Goal: Communication & Community: Answer question/provide support

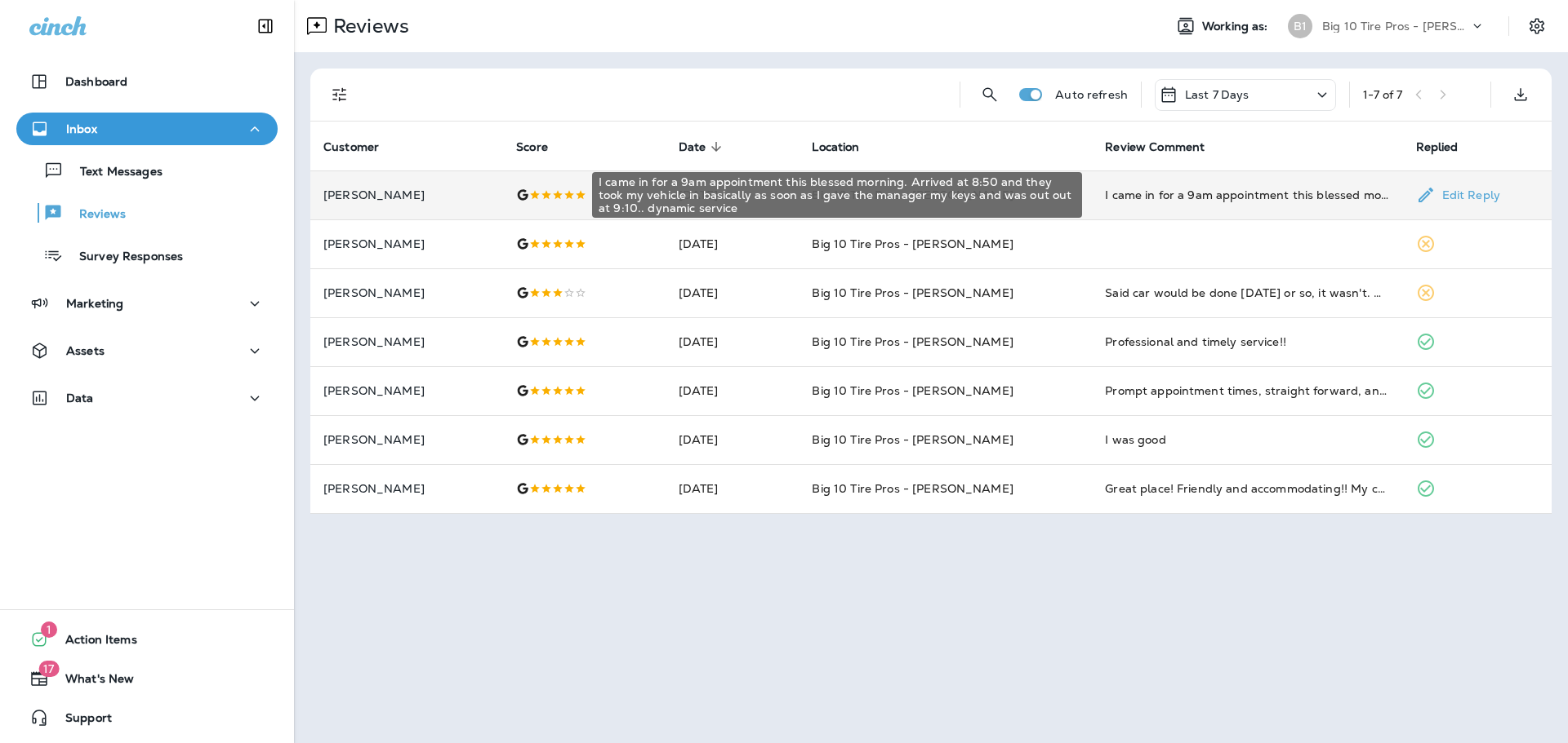
click at [1245, 196] on div "I came in for a 9am appointment this blessed morning. Arrived at 8:50 and they …" at bounding box center [1247, 195] width 284 height 16
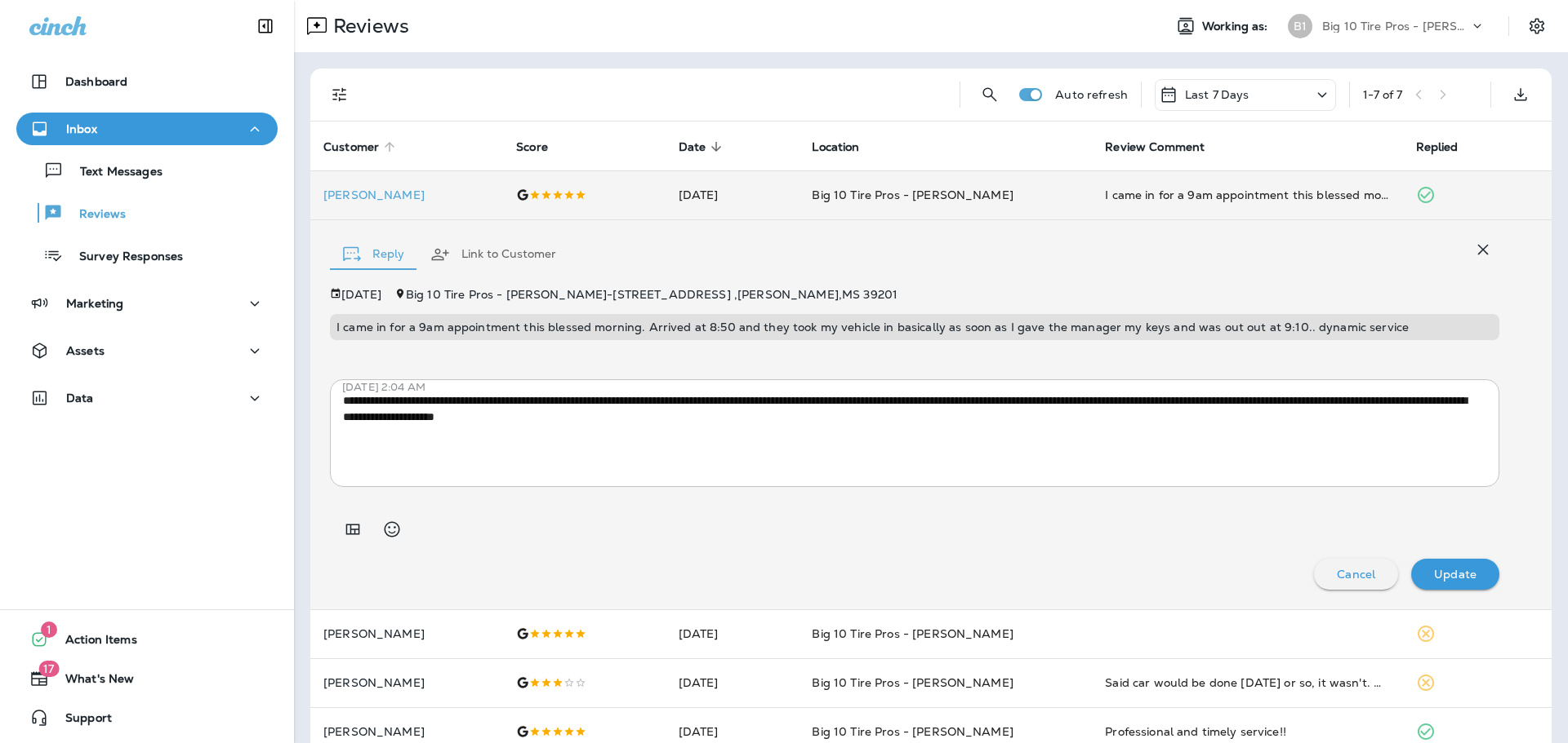
click at [364, 146] on span "Customer" at bounding box center [351, 147] width 56 height 13
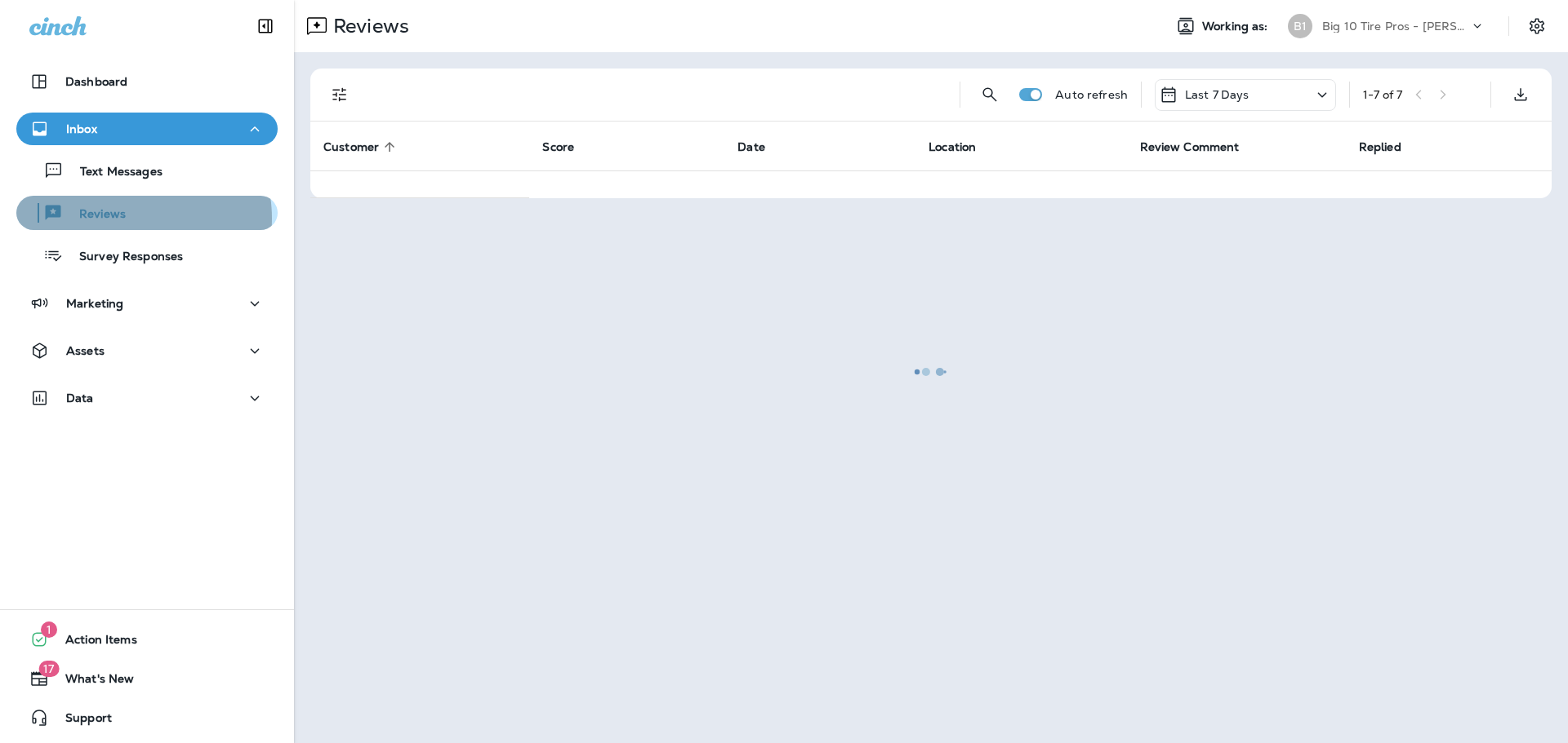
click at [122, 219] on p "Reviews" at bounding box center [94, 215] width 63 height 15
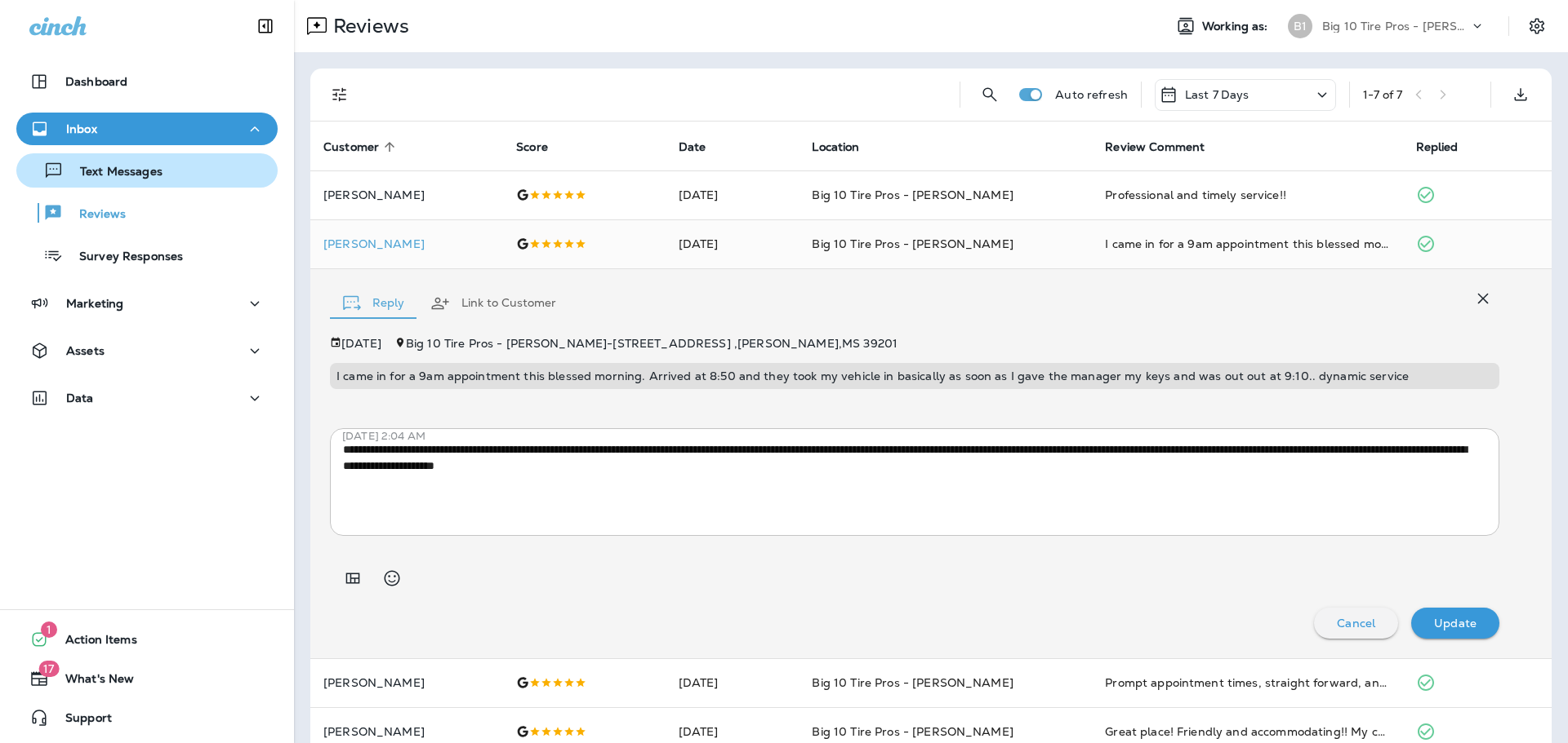
click at [151, 172] on p "Text Messages" at bounding box center [113, 172] width 98 height 15
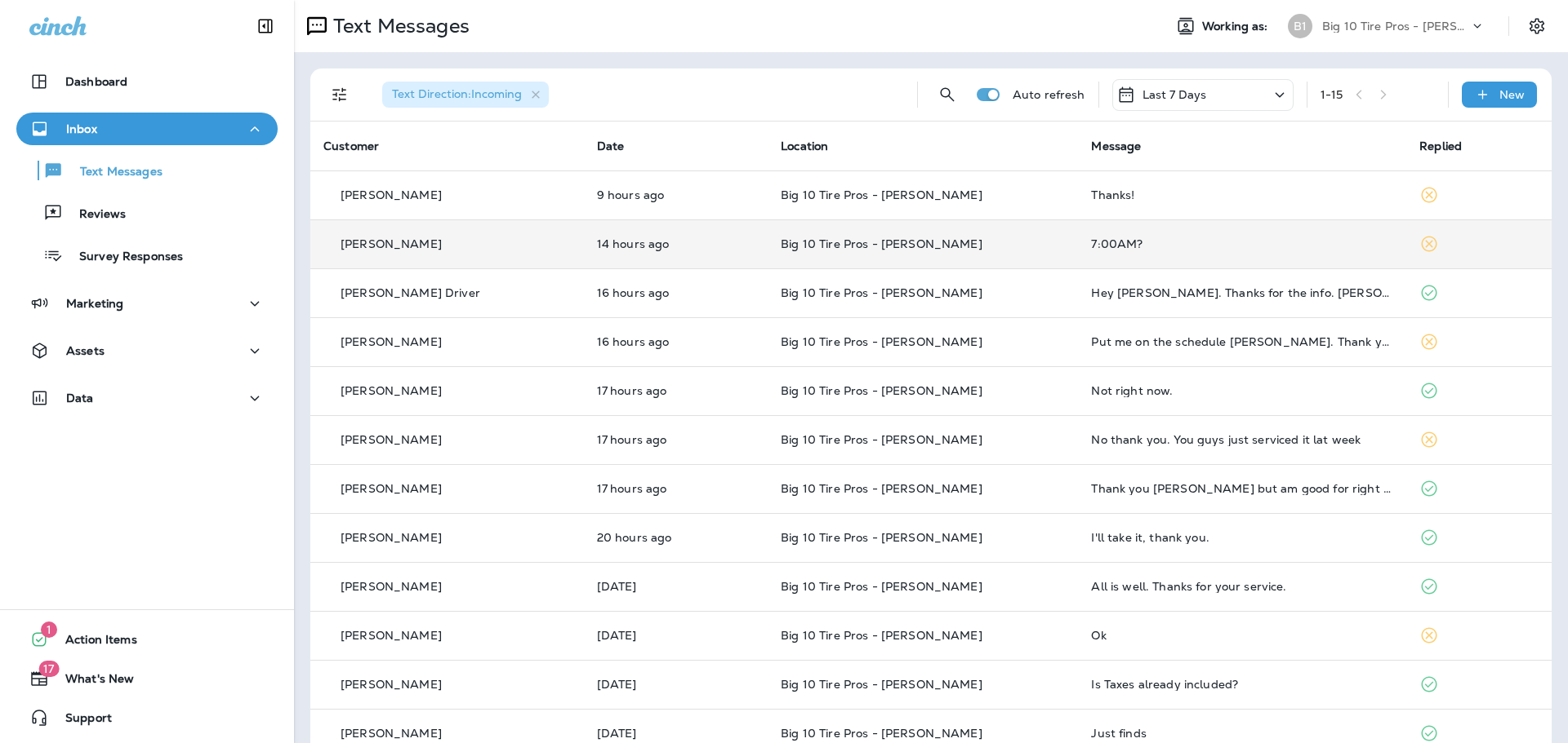
click at [1091, 244] on div "7:00AM?" at bounding box center [1241, 244] width 302 height 13
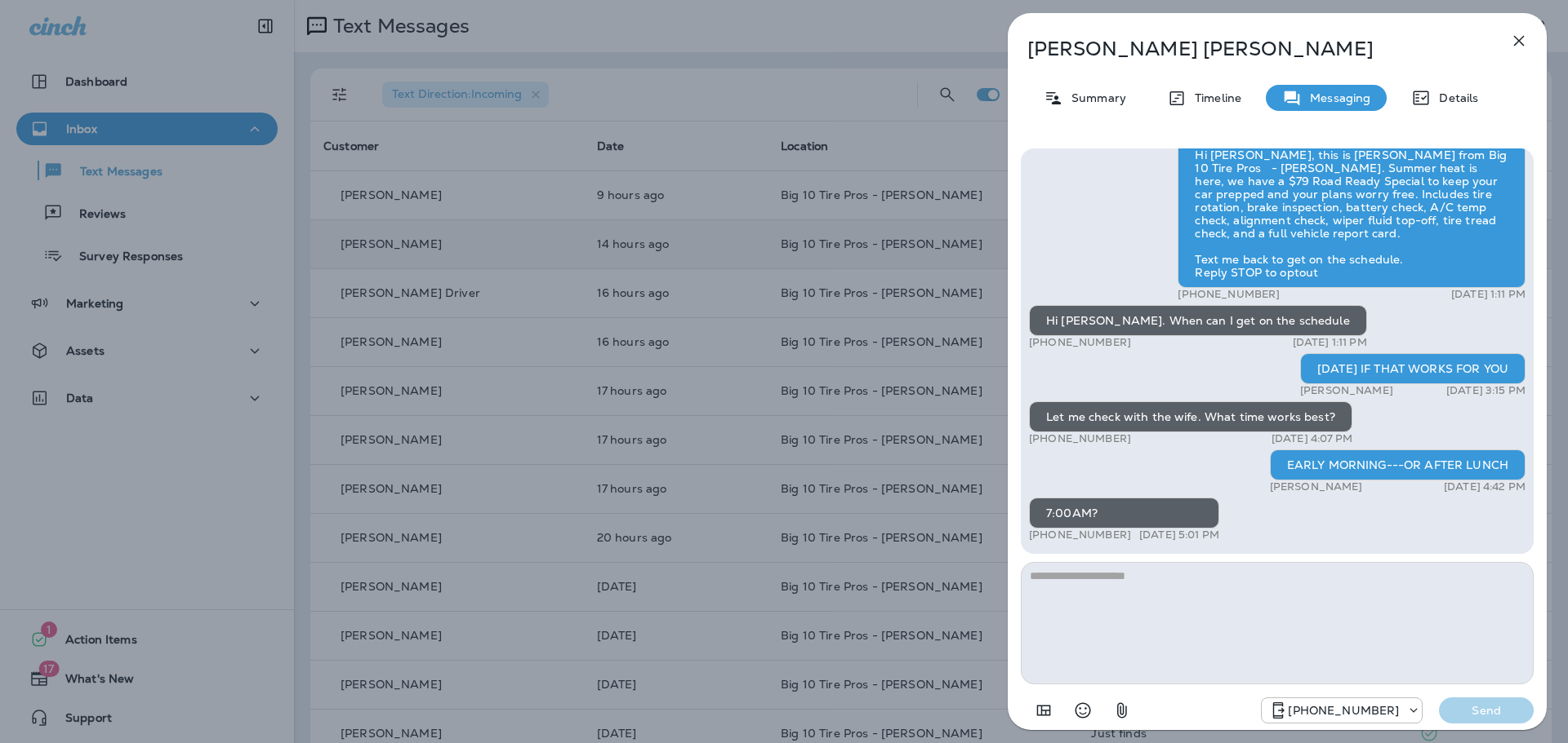
click at [1116, 584] on textarea at bounding box center [1277, 623] width 513 height 122
type textarea "**********"
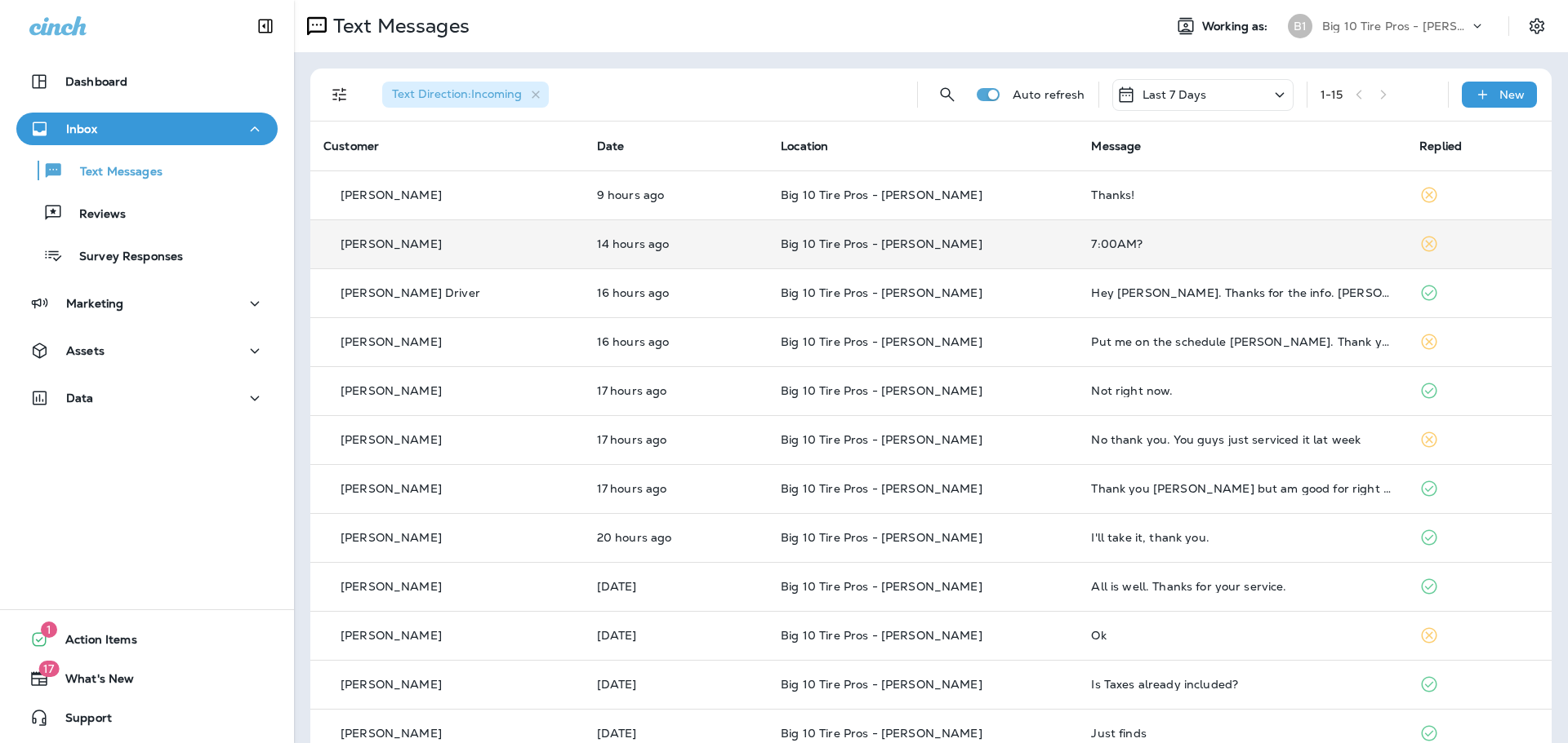
drag, startPoint x: 72, startPoint y: 497, endPoint x: 1211, endPoint y: 259, distance: 1163.6
click at [1211, 259] on td "7:00AM?" at bounding box center [1242, 244] width 328 height 49
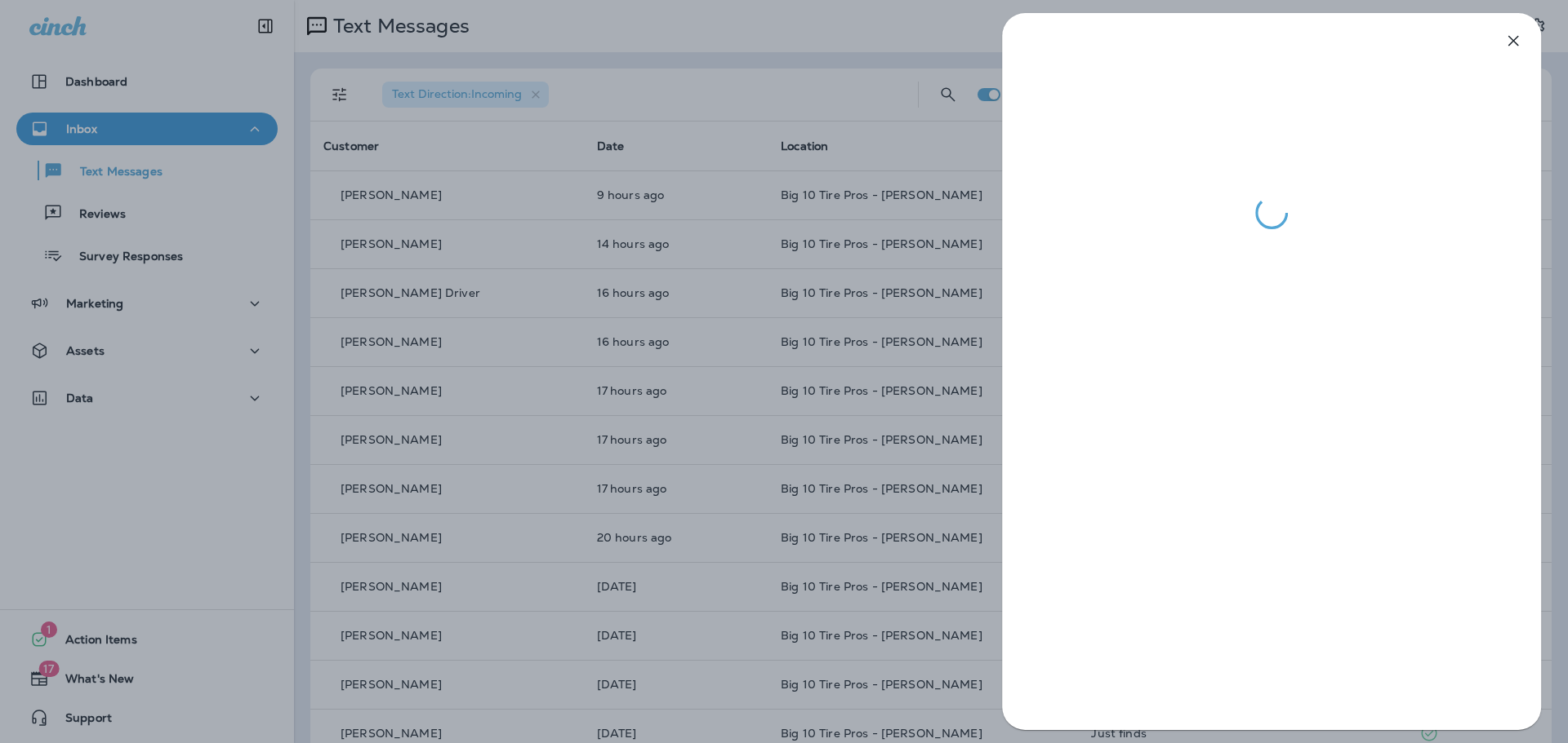
click at [1218, 247] on div at bounding box center [1271, 372] width 539 height 717
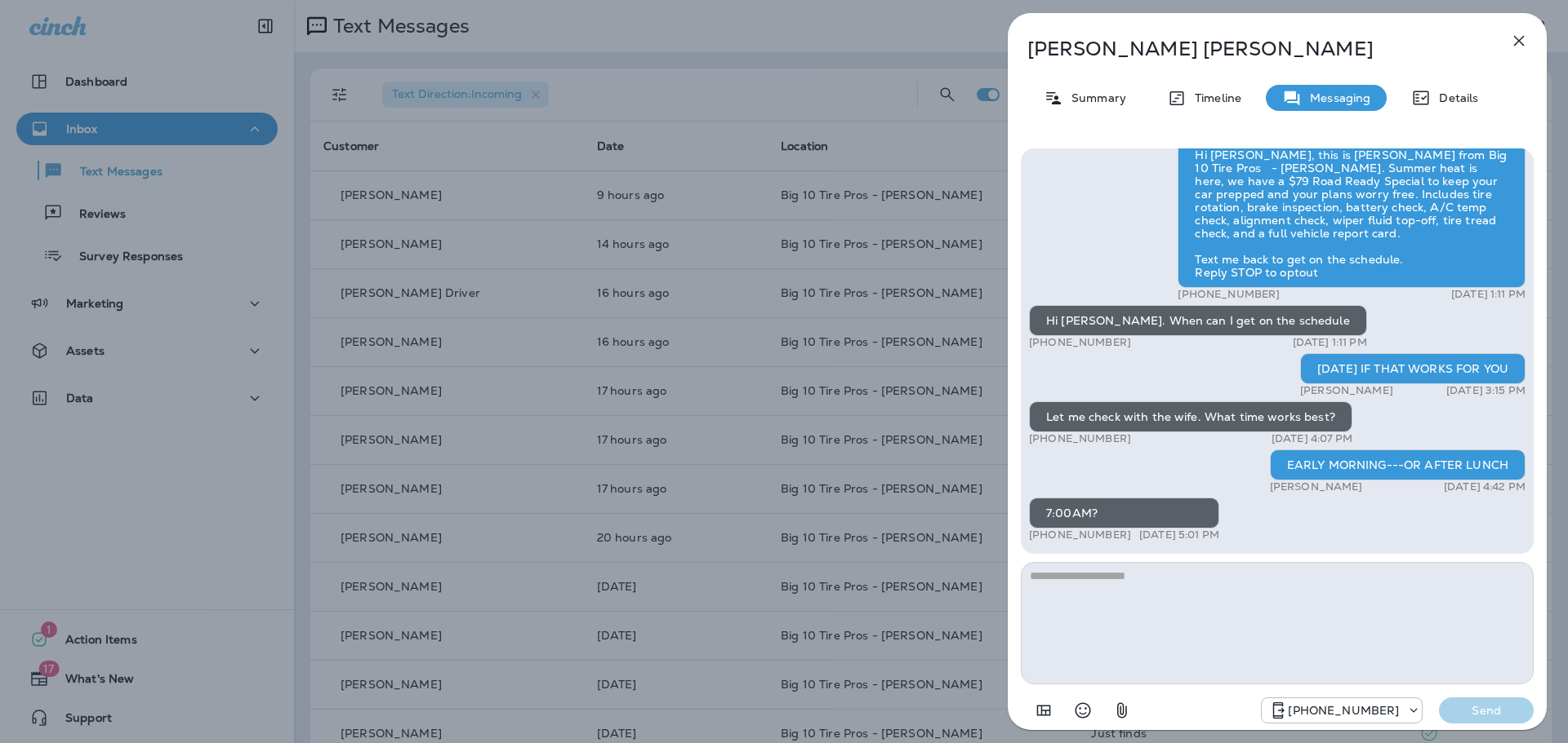
click at [1170, 583] on textarea at bounding box center [1277, 623] width 513 height 122
drag, startPoint x: 1132, startPoint y: 572, endPoint x: 724, endPoint y: 541, distance: 409.2
click at [732, 544] on div "[PERSON_NAME] Summary Timeline Messaging Details Hi [PERSON_NAME], it's been si…" at bounding box center [784, 371] width 1568 height 743
type textarea "**********"
click at [1481, 710] on p "Send" at bounding box center [1485, 710] width 68 height 14
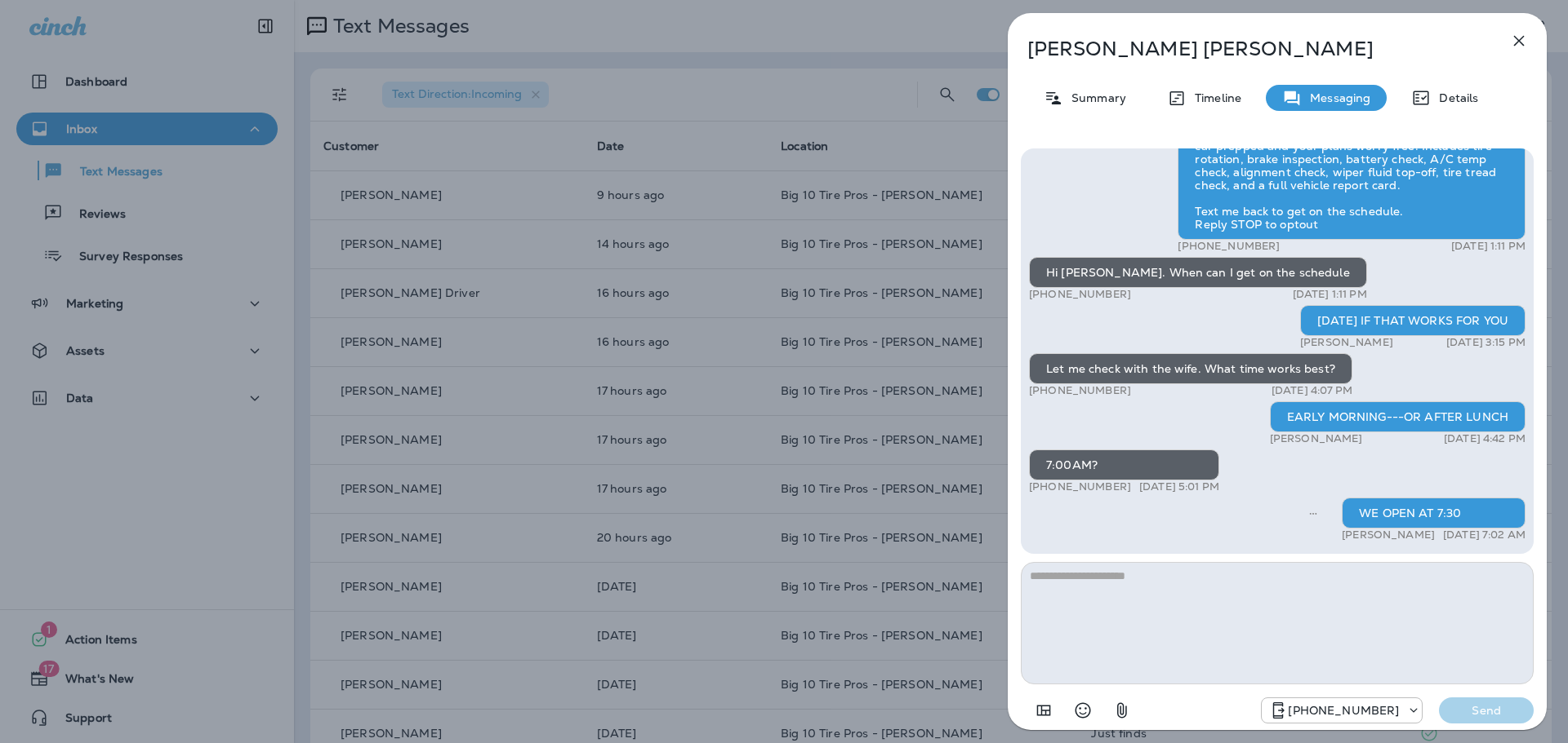
click at [1523, 41] on icon "button" at bounding box center [1519, 40] width 19 height 19
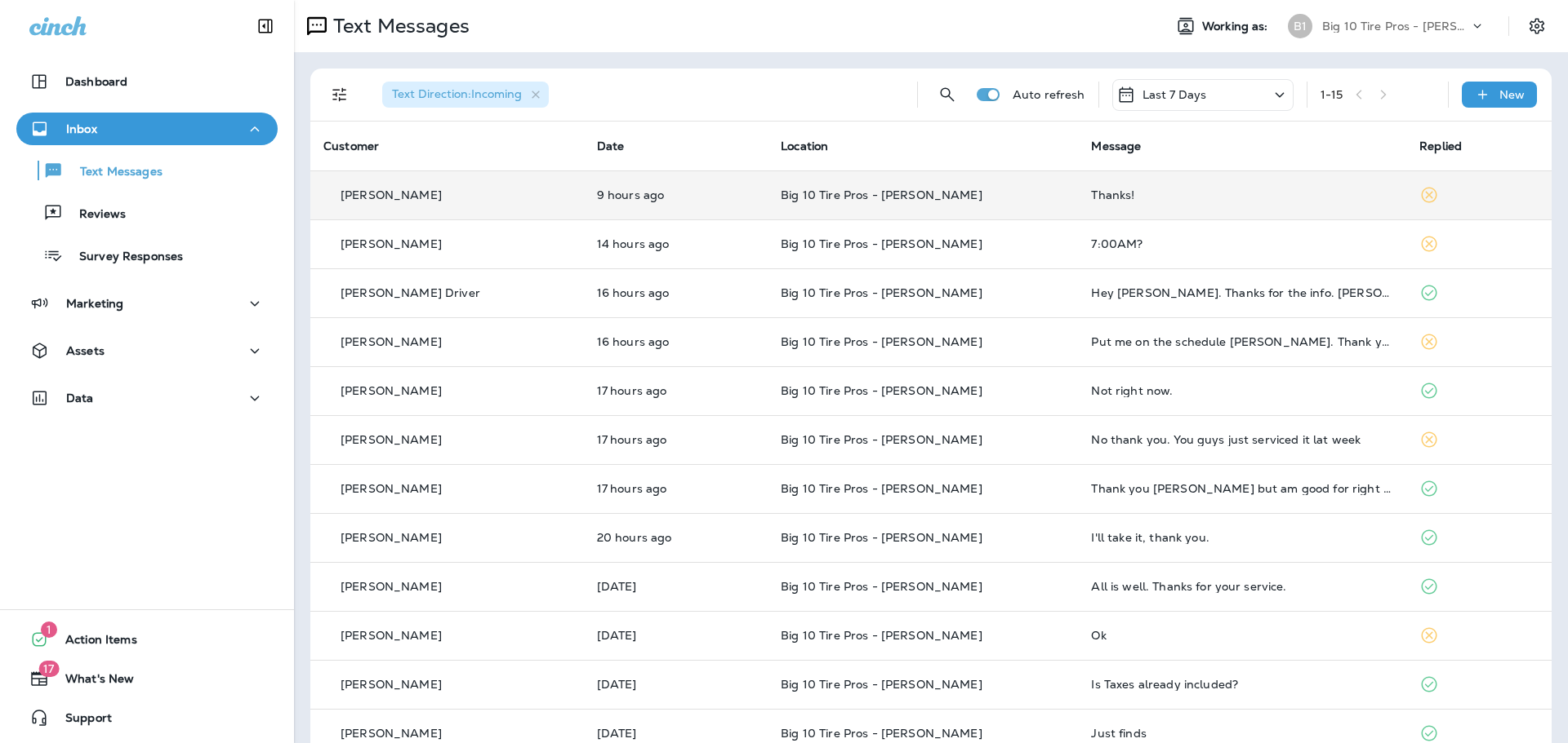
click at [1091, 199] on div "Thanks!" at bounding box center [1241, 196] width 302 height 13
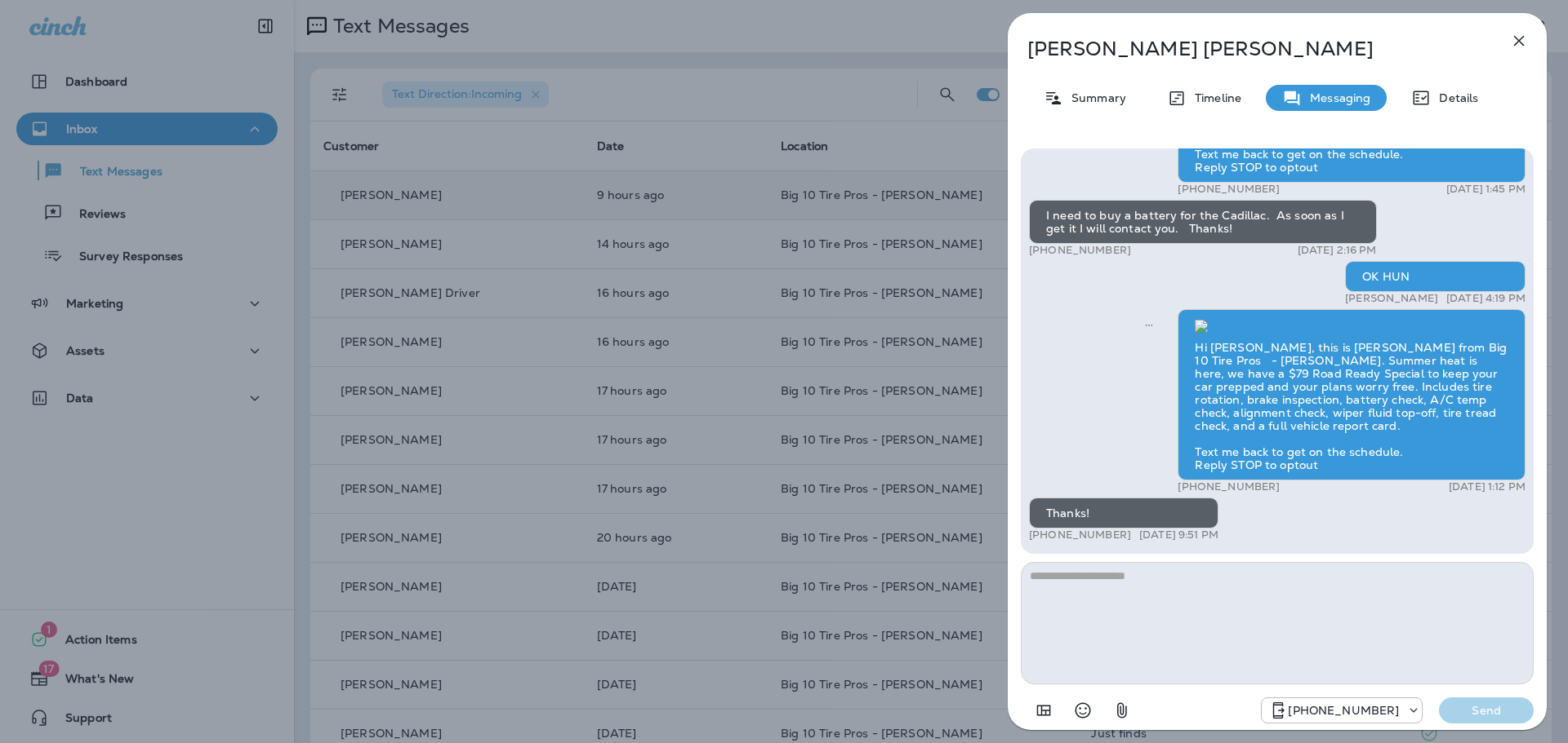
click at [1098, 594] on textarea at bounding box center [1277, 623] width 513 height 122
type textarea "*"
type textarea "**********"
click at [1496, 709] on p "Send" at bounding box center [1485, 710] width 68 height 14
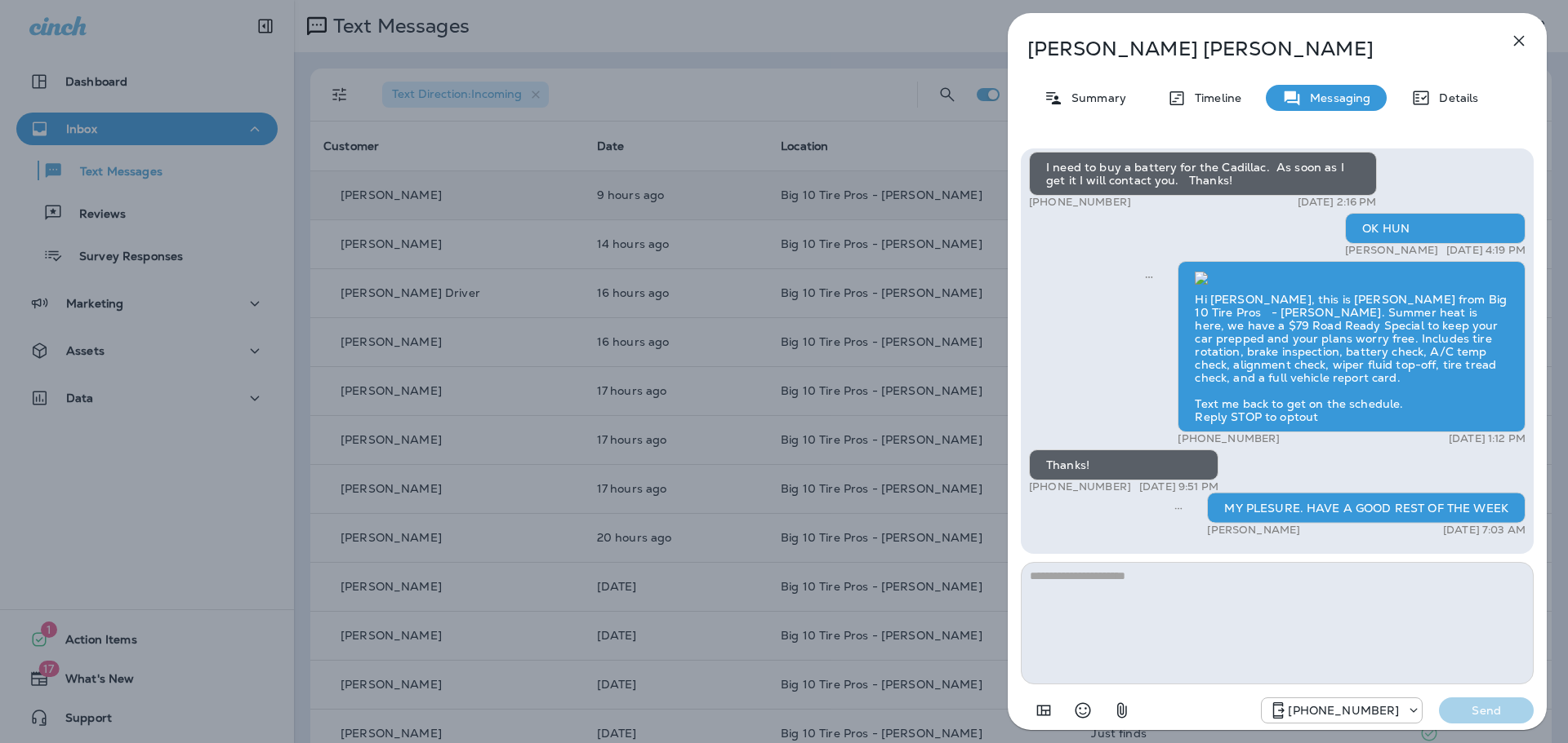
click at [1524, 44] on icon "button" at bounding box center [1519, 40] width 19 height 19
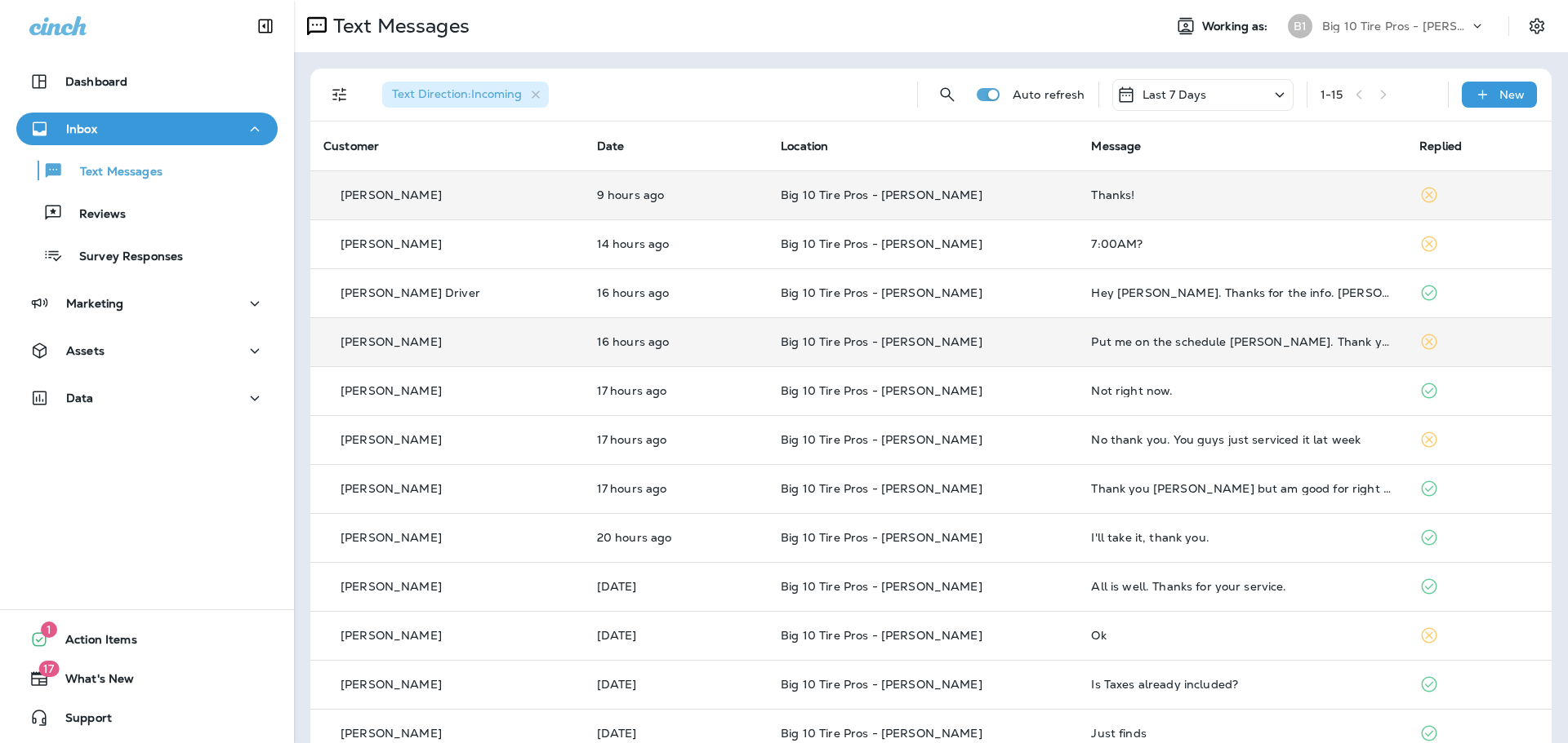
click at [1171, 337] on div "Put me on the schedule [PERSON_NAME]. Thank you" at bounding box center [1241, 342] width 302 height 13
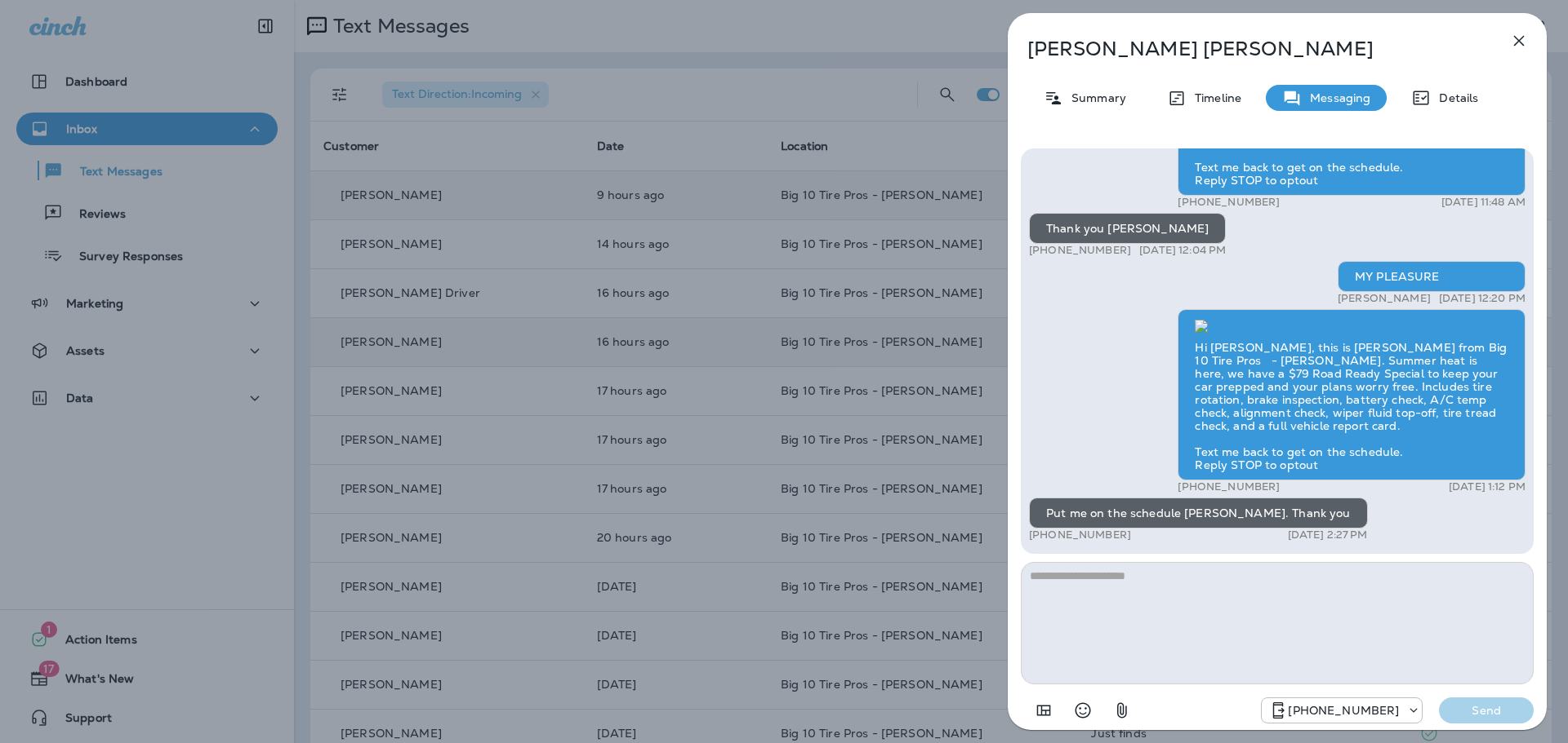
click at [1086, 589] on textarea at bounding box center [1277, 623] width 513 height 122
type textarea "*******"
click at [1489, 715] on p "Send" at bounding box center [1485, 710] width 68 height 14
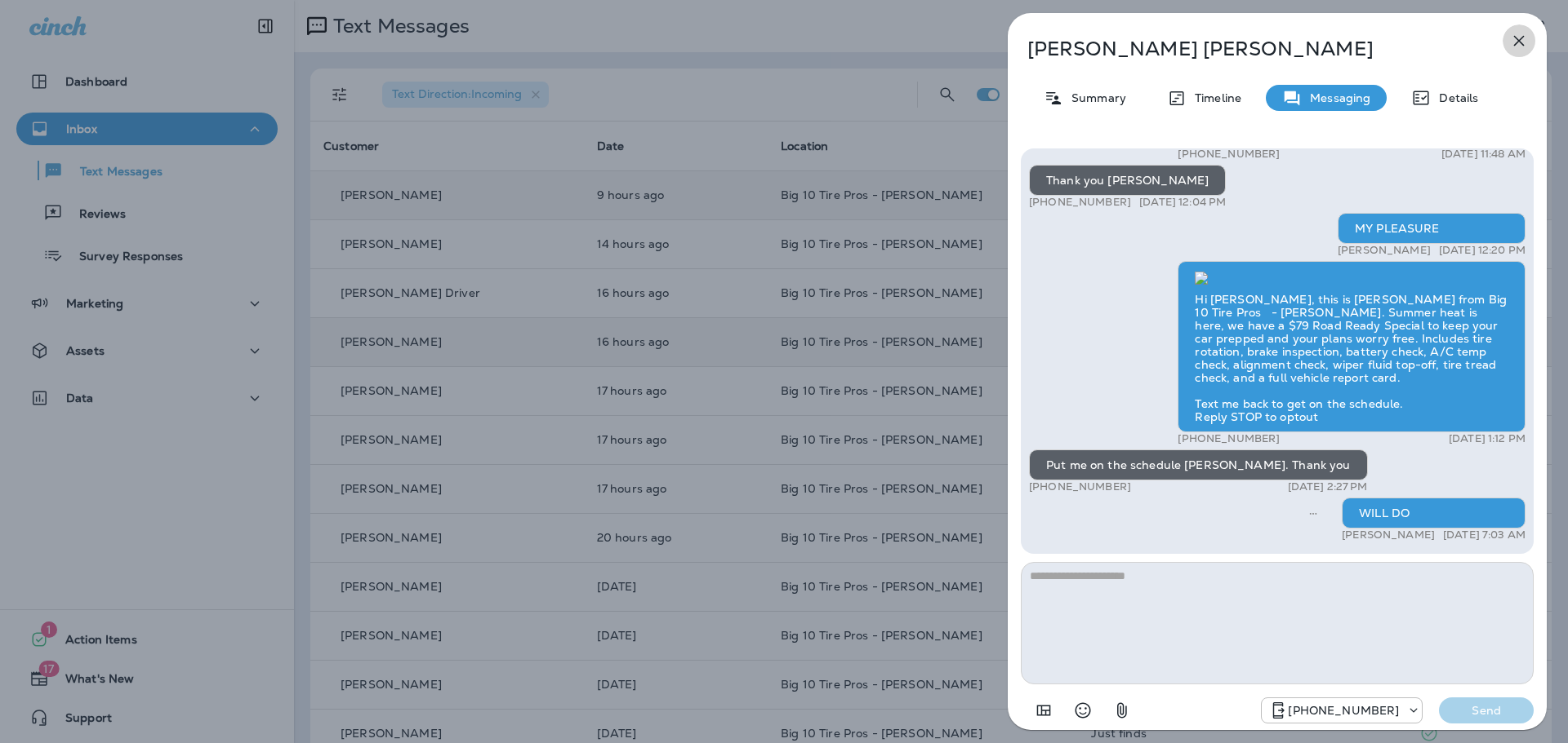
click at [1519, 35] on icon "button" at bounding box center [1519, 40] width 19 height 19
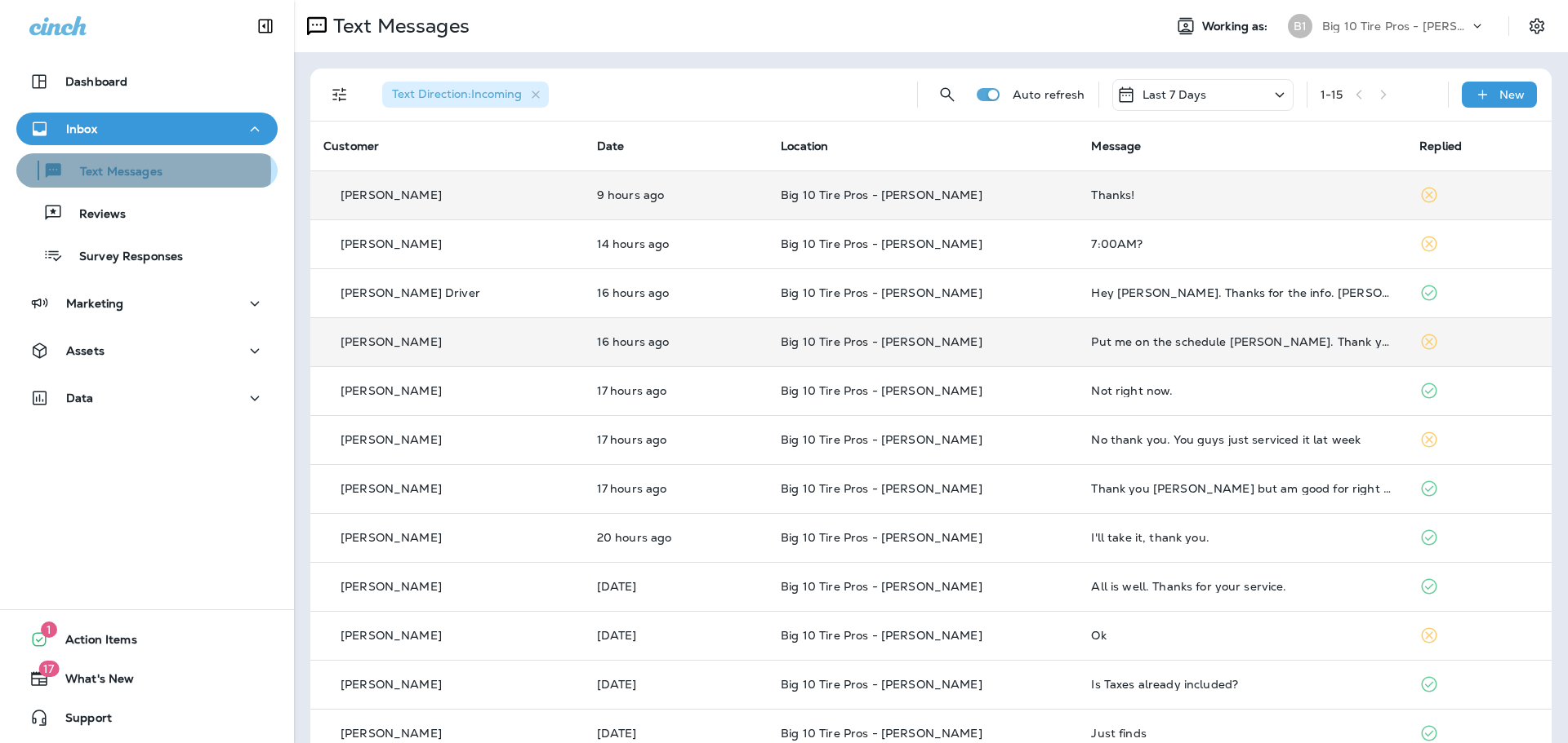
click at [120, 171] on p "Text Messages" at bounding box center [113, 172] width 98 height 15
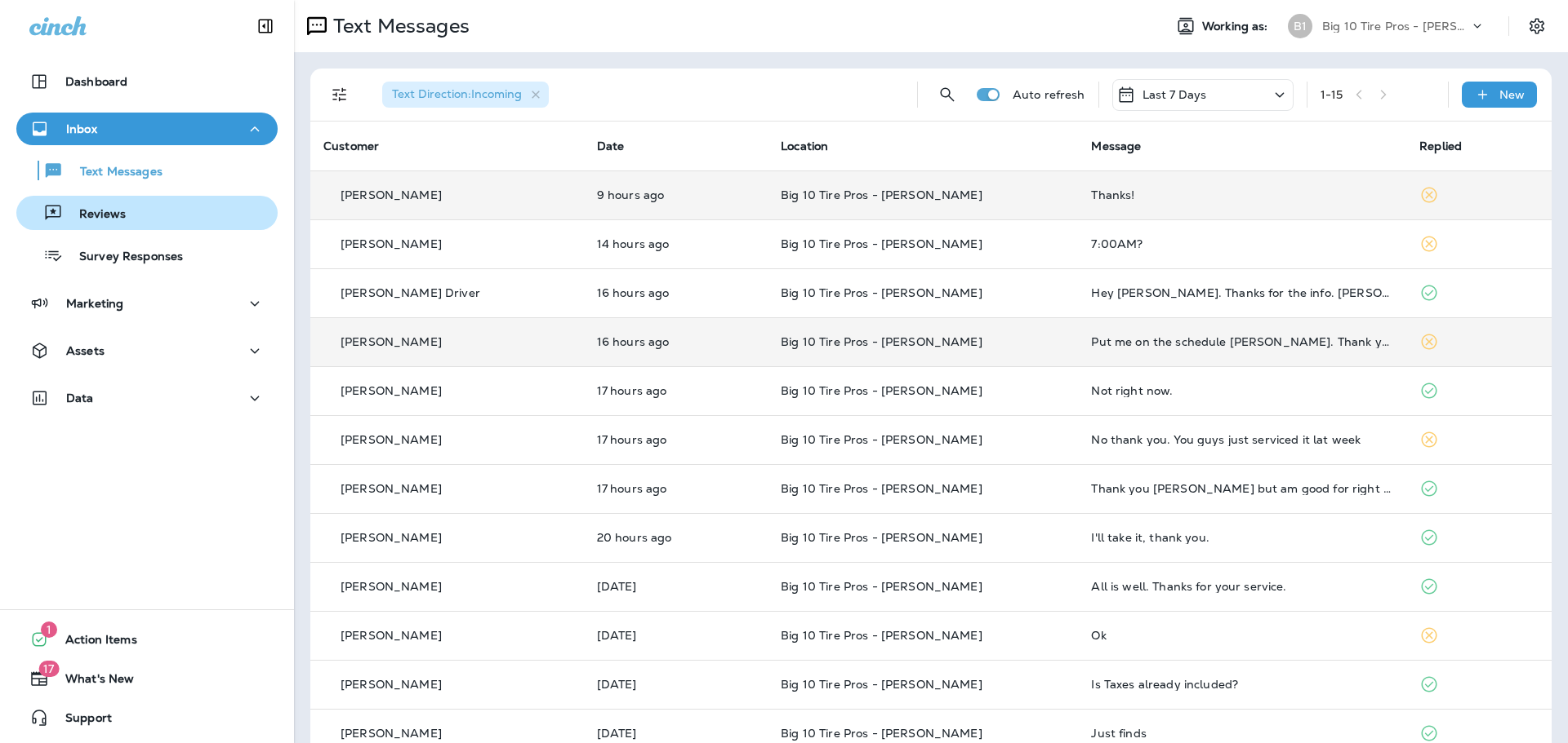
click at [125, 209] on div "Reviews" at bounding box center [147, 212] width 248 height 24
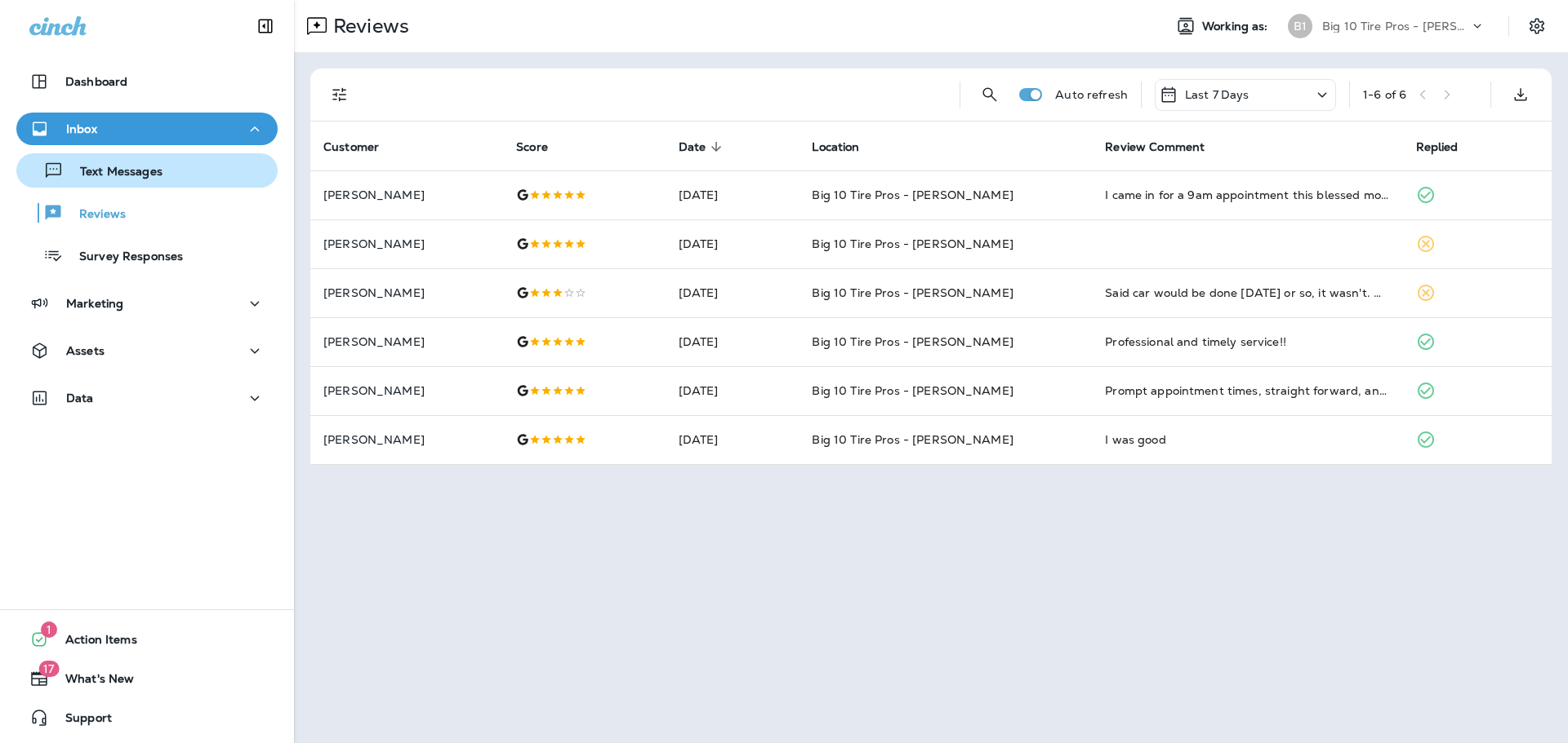
click at [145, 173] on p "Text Messages" at bounding box center [113, 172] width 98 height 15
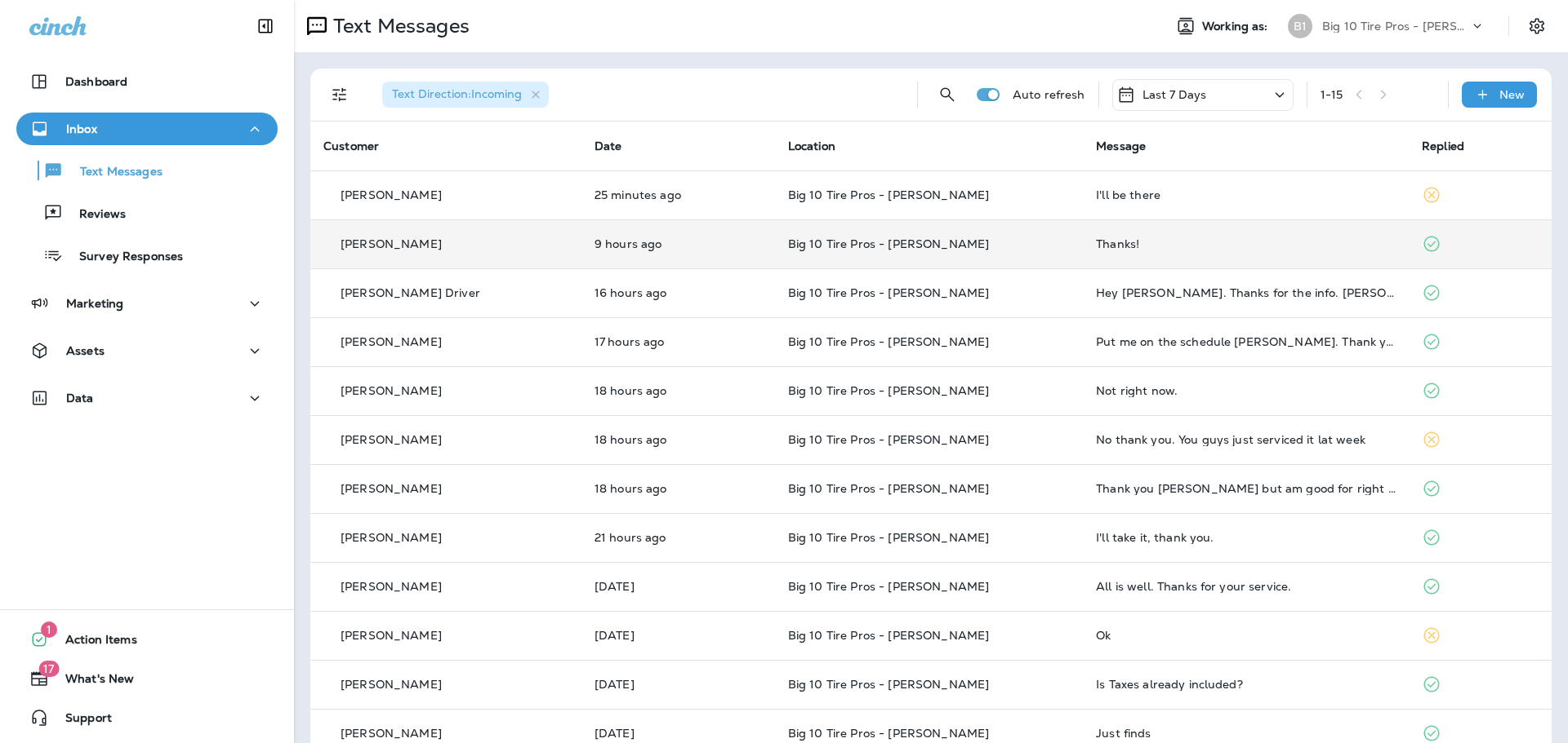
click at [1114, 243] on div "Thanks!" at bounding box center [1245, 244] width 300 height 13
